Goal: Task Accomplishment & Management: Use online tool/utility

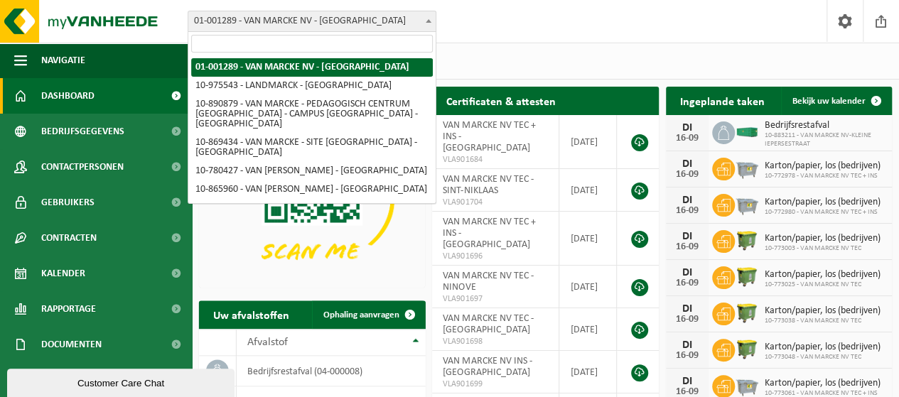
click at [348, 19] on span "01-001289 - VAN MARCKE NV - [GEOGRAPHIC_DATA]" at bounding box center [311, 21] width 247 height 20
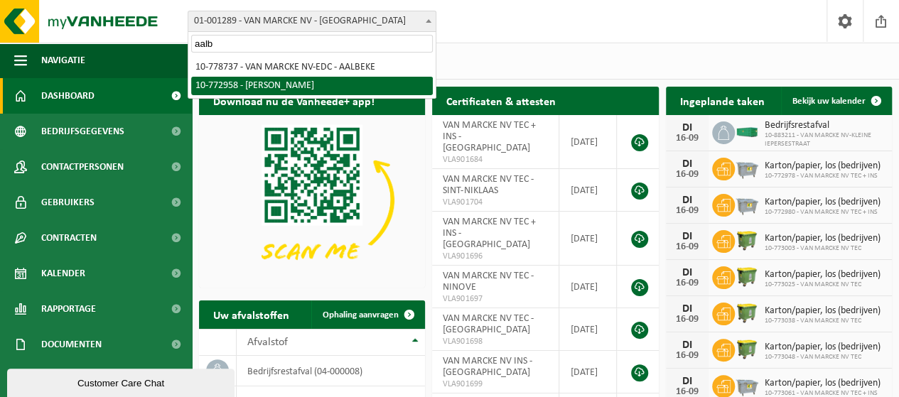
type input "aalb"
select select "20235"
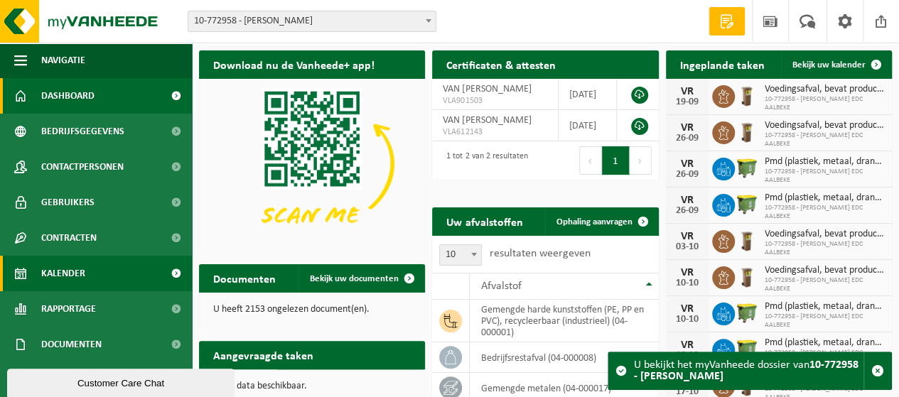
click at [88, 272] on link "Kalender" at bounding box center [96, 274] width 192 height 36
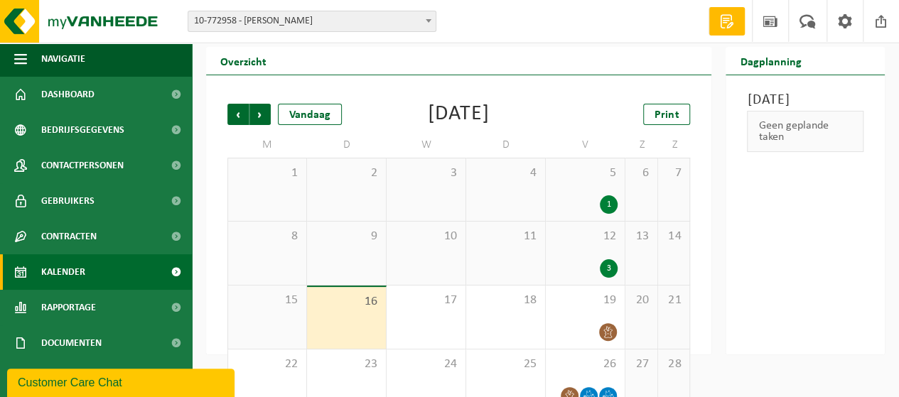
scroll to position [27, 0]
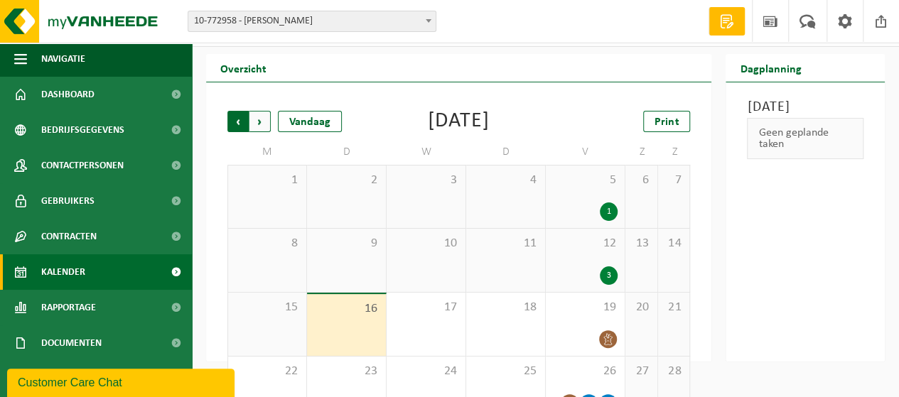
click at [259, 117] on span "Volgende" at bounding box center [260, 121] width 21 height 21
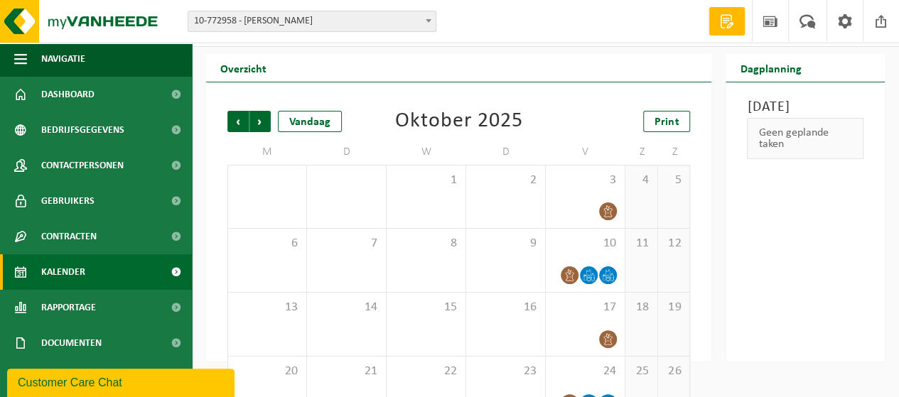
click at [259, 117] on span "Volgende" at bounding box center [260, 121] width 21 height 21
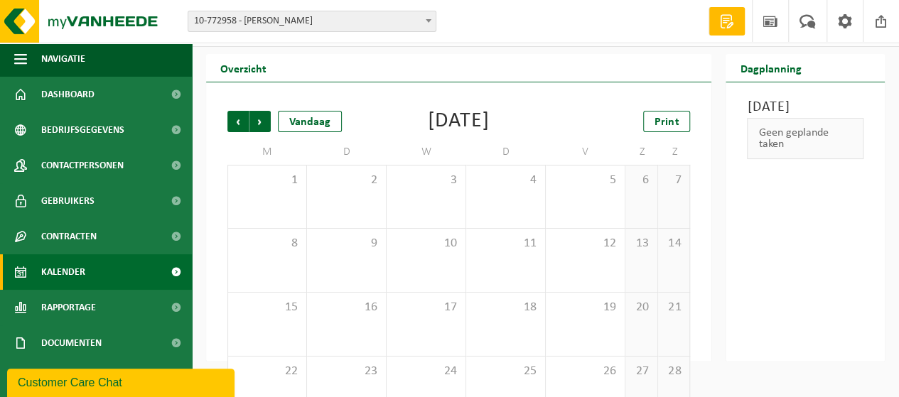
scroll to position [0, 0]
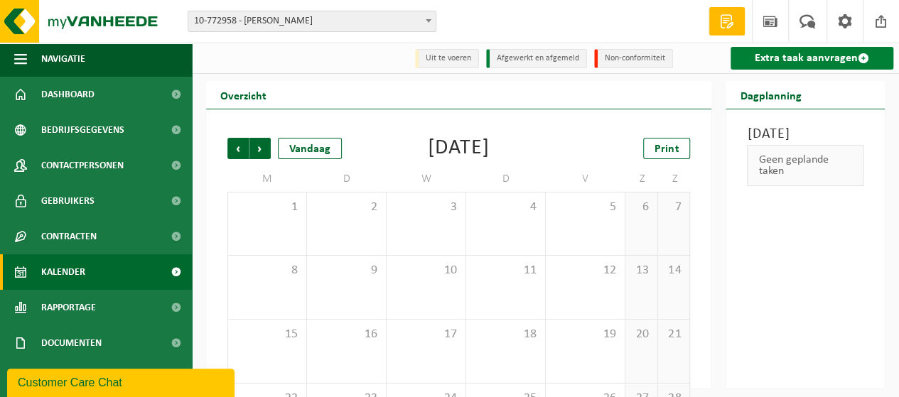
click at [827, 63] on link "Extra taak aanvragen" at bounding box center [812, 58] width 163 height 23
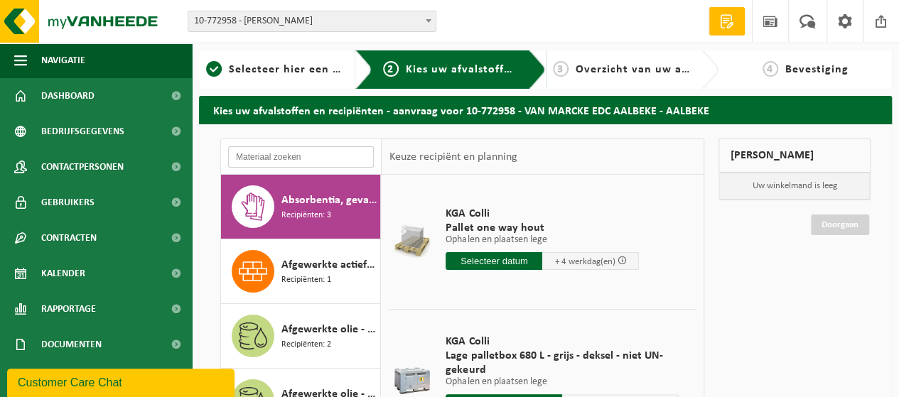
click at [296, 156] on input "text" at bounding box center [301, 156] width 146 height 21
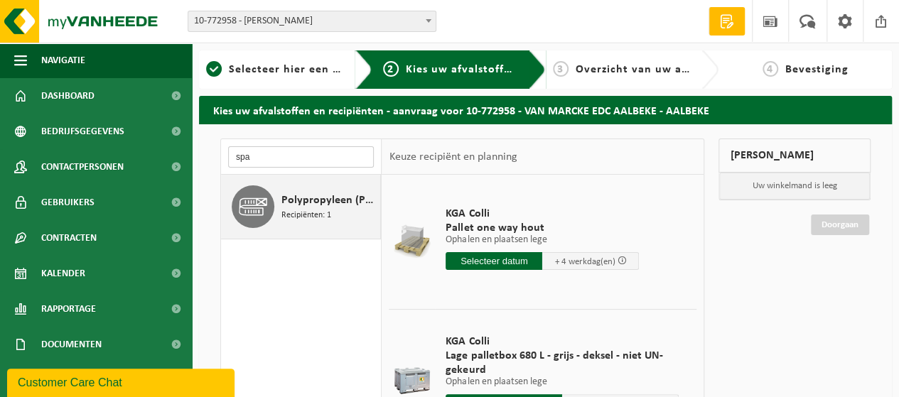
type input "spa"
click at [319, 207] on span "Polypropyleen (PP)/polyethyleentereftalaat (PET) spanbanden" at bounding box center [329, 200] width 95 height 17
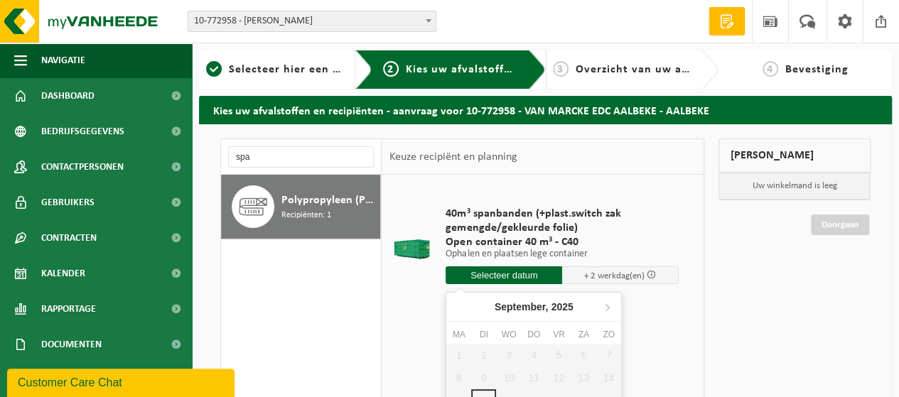
click at [499, 278] on input "text" at bounding box center [504, 276] width 117 height 18
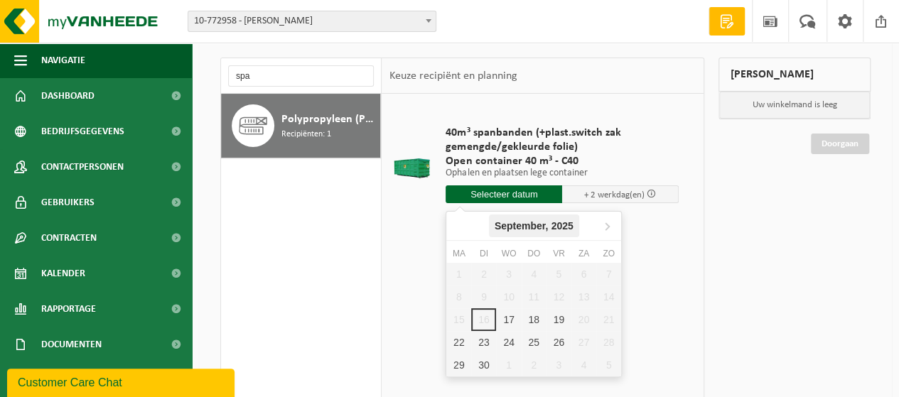
scroll to position [83, 0]
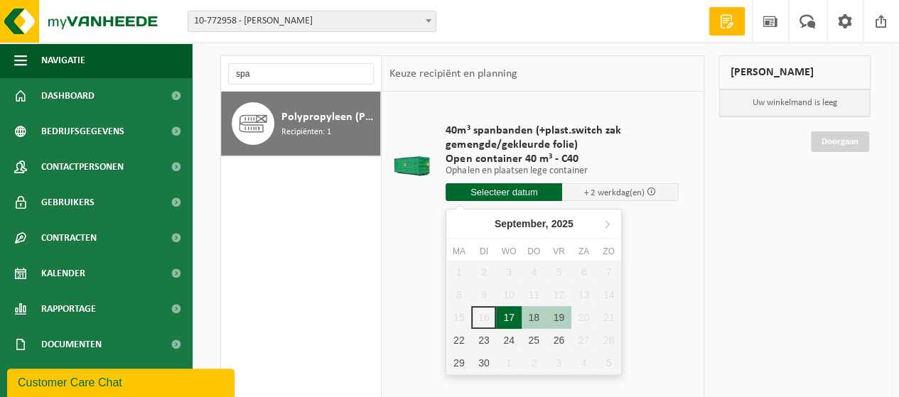
click at [507, 311] on div "17" at bounding box center [508, 317] width 25 height 23
type input "Van 2025-09-17"
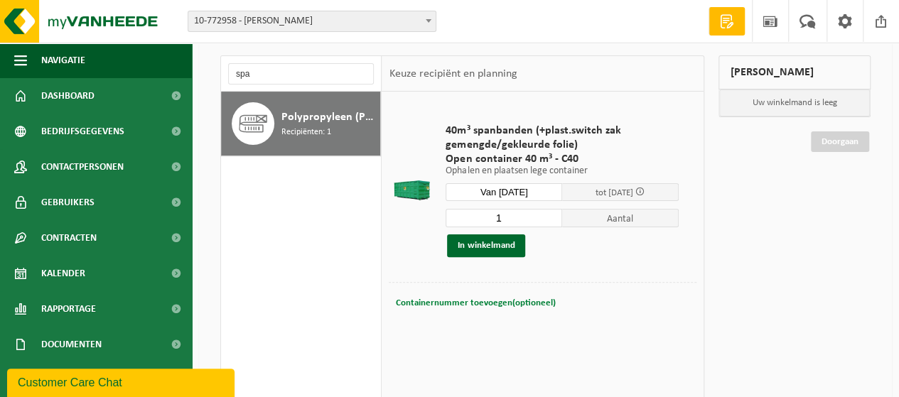
click at [460, 304] on span "Containernummer toevoegen(optioneel)" at bounding box center [475, 303] width 160 height 9
type input "C40-1274"
click at [506, 242] on button "In winkelmand" at bounding box center [486, 246] width 78 height 23
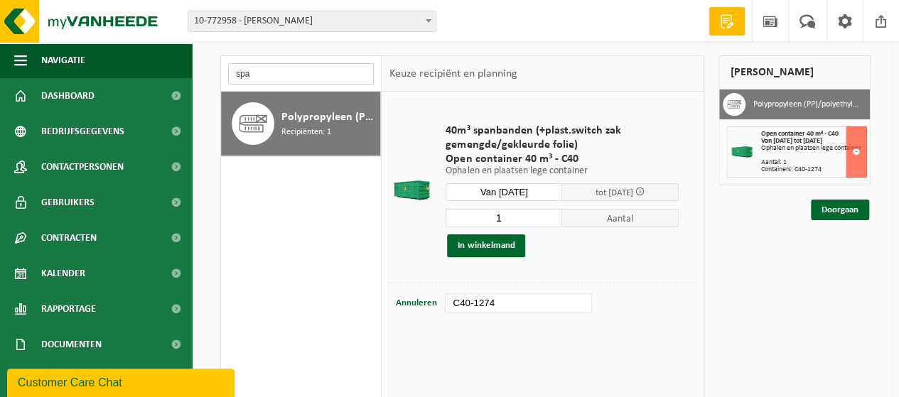
click at [256, 70] on input "spa" at bounding box center [301, 73] width 146 height 21
type input "s"
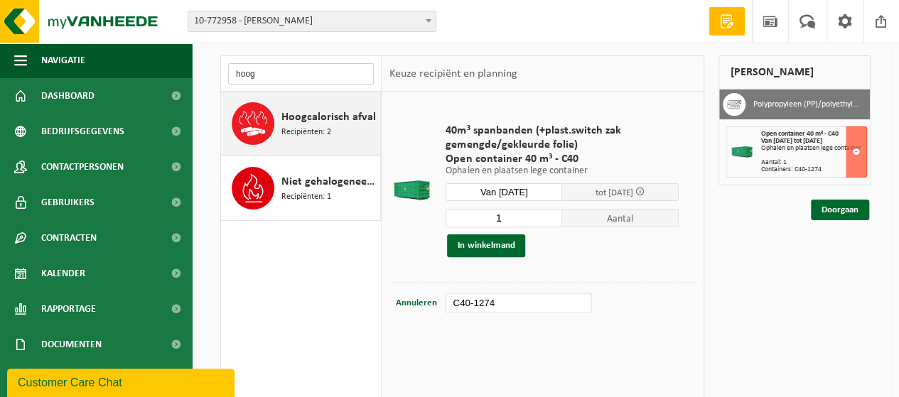
type input "hoog"
click at [321, 130] on span "Recipiënten: 2" at bounding box center [307, 133] width 50 height 14
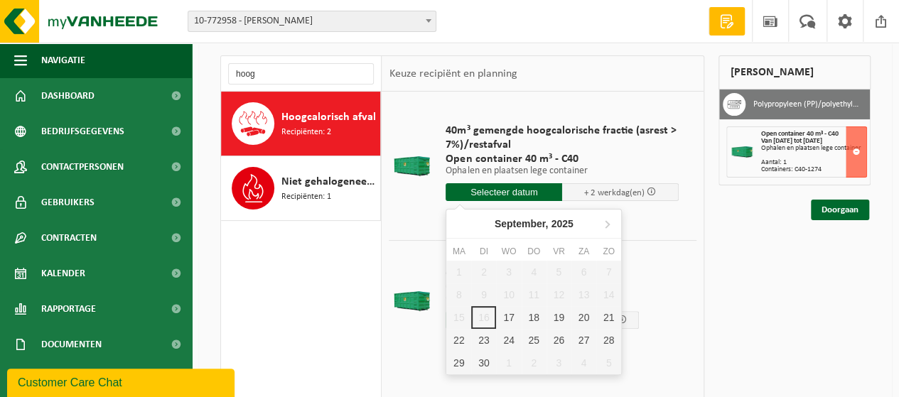
click at [526, 188] on input "text" at bounding box center [504, 192] width 117 height 18
click at [514, 308] on div "17" at bounding box center [508, 317] width 25 height 23
type input "Van 2025-09-17"
type input "2025-09-17"
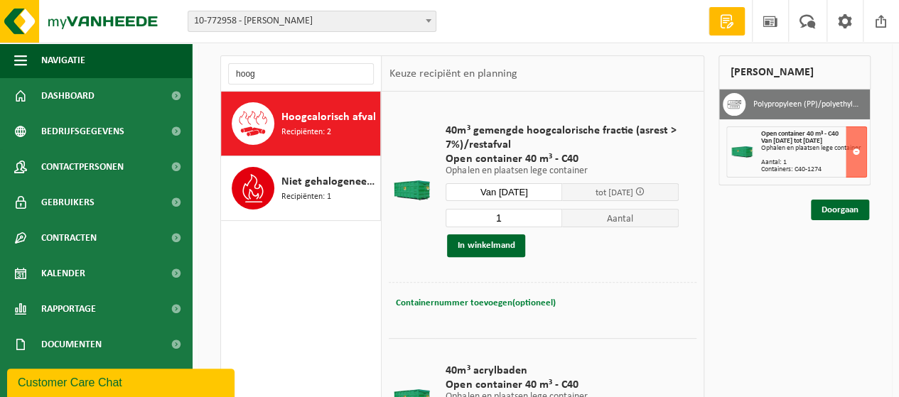
click at [491, 308] on span "Containernummer toevoegen(optioneel)" at bounding box center [475, 303] width 160 height 9
type input "C40-615"
click at [501, 250] on button "In winkelmand" at bounding box center [486, 246] width 78 height 23
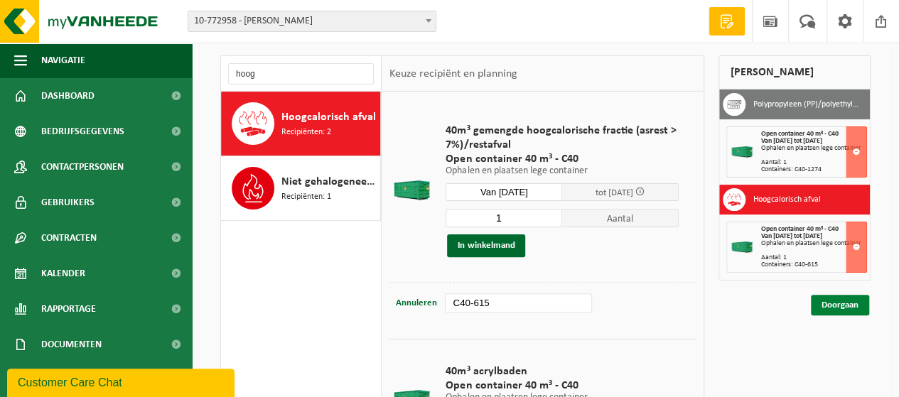
click at [834, 308] on link "Doorgaan" at bounding box center [840, 305] width 58 height 21
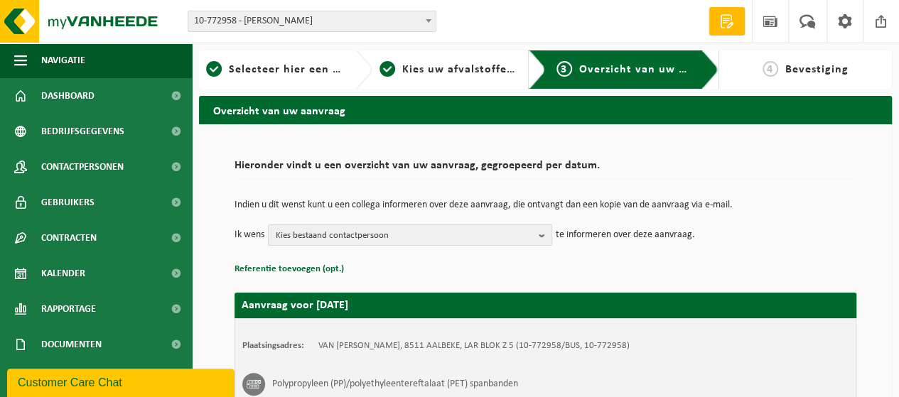
click at [834, 308] on h2 "Aanvraag voor 2025-09-17" at bounding box center [546, 306] width 622 height 26
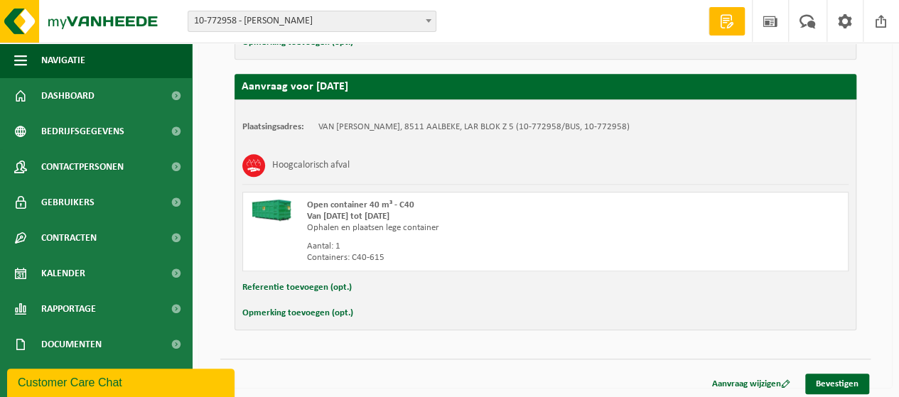
scroll to position [491, 0]
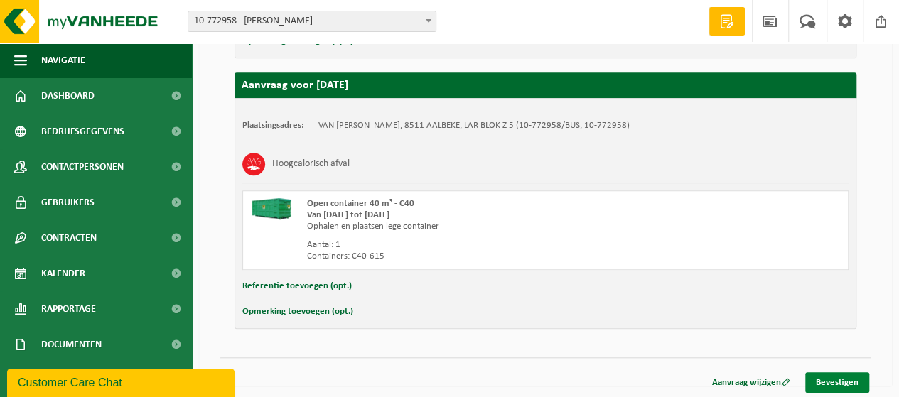
click at [845, 377] on link "Bevestigen" at bounding box center [837, 383] width 64 height 21
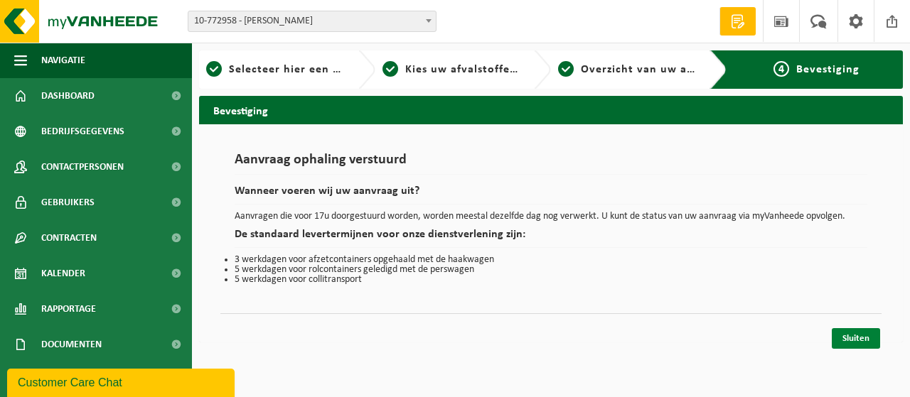
click at [853, 335] on link "Sluiten" at bounding box center [856, 338] width 48 height 21
